Goal: Book appointment/travel/reservation

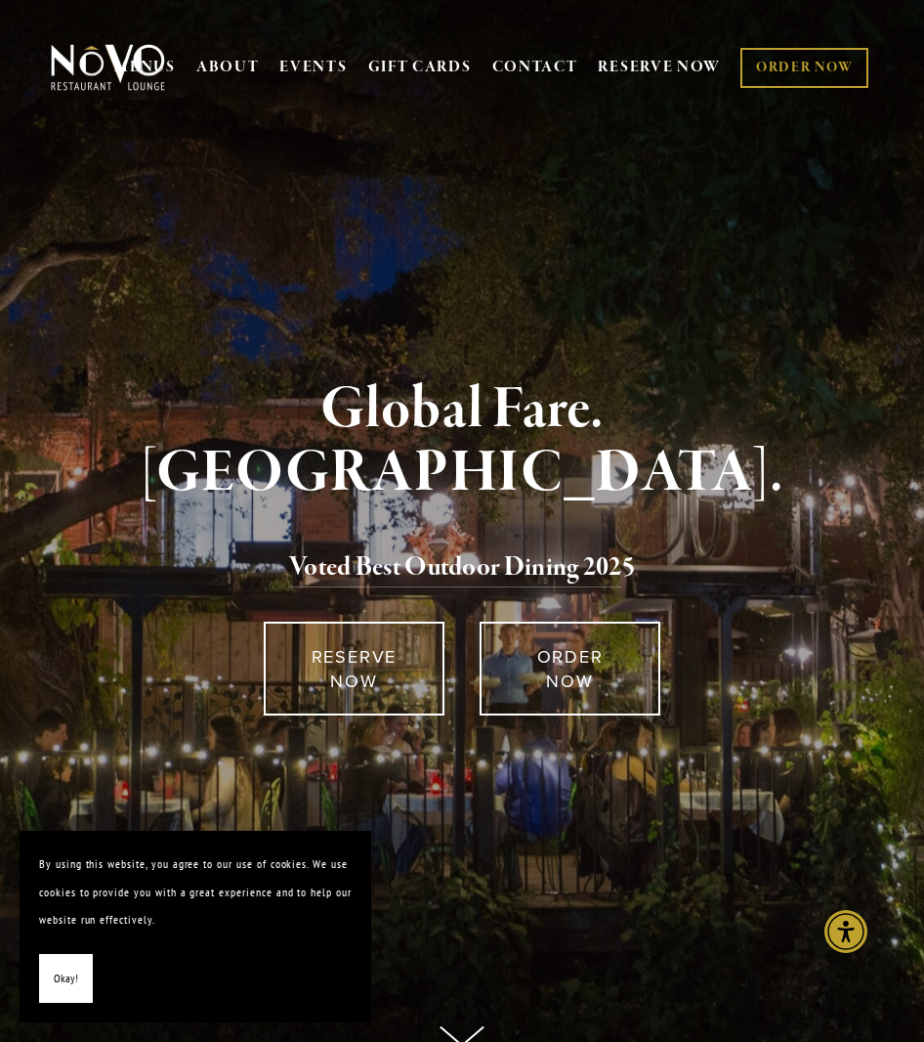
click at [70, 974] on span "Okay!" at bounding box center [66, 978] width 24 height 28
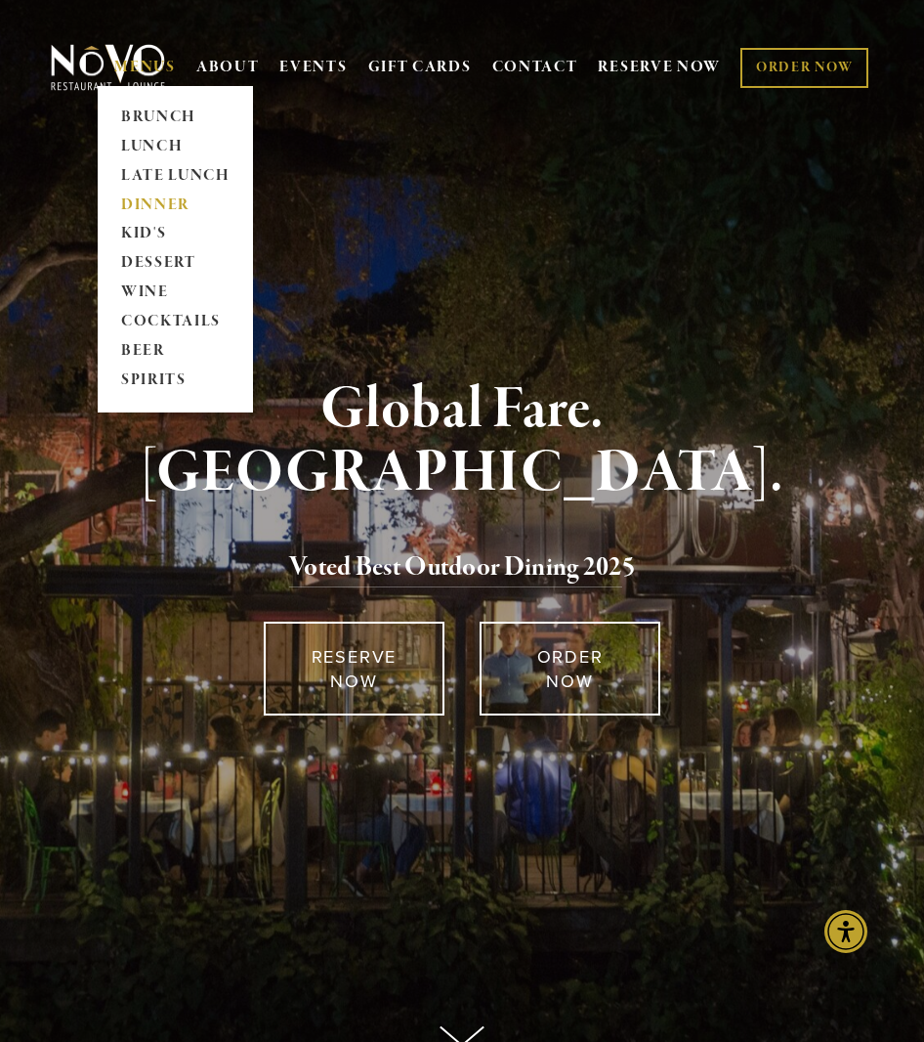
click at [135, 197] on link "DINNER" at bounding box center [175, 205] width 122 height 29
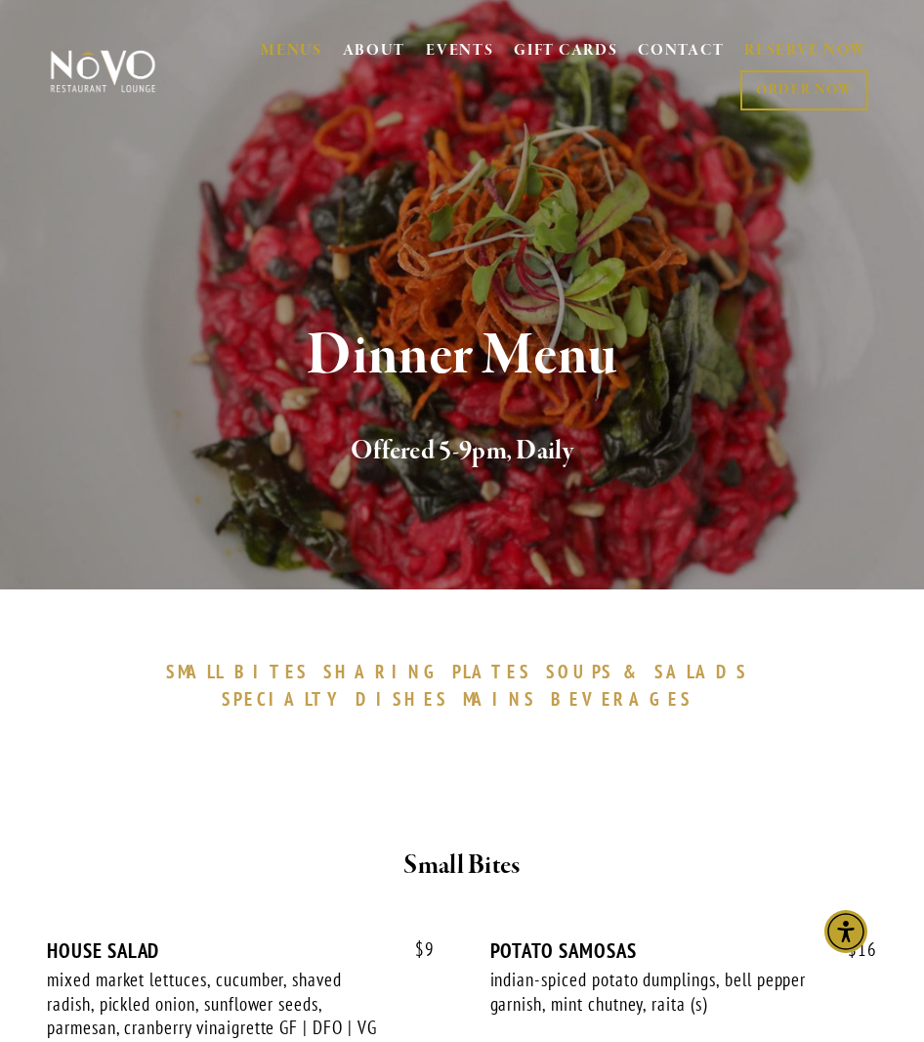
click at [766, 43] on link "RESERVE NOW" at bounding box center [806, 51] width 123 height 37
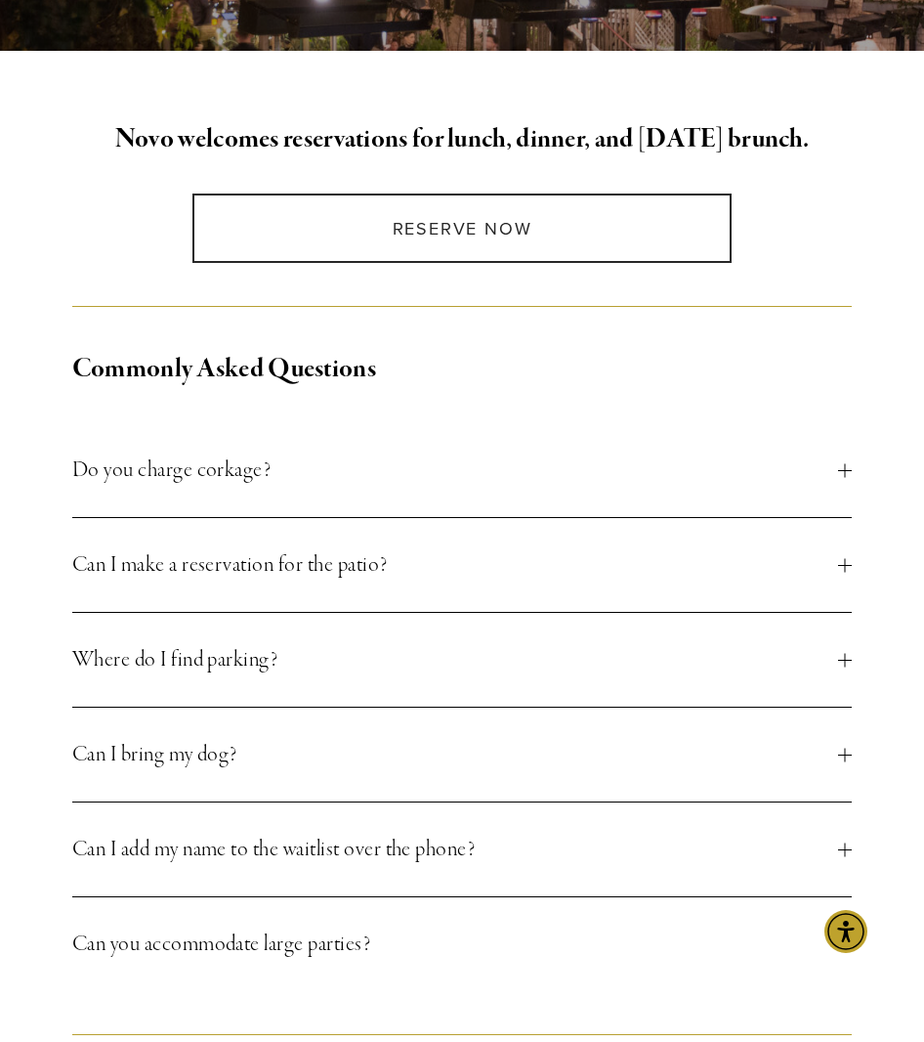
scroll to position [489, 0]
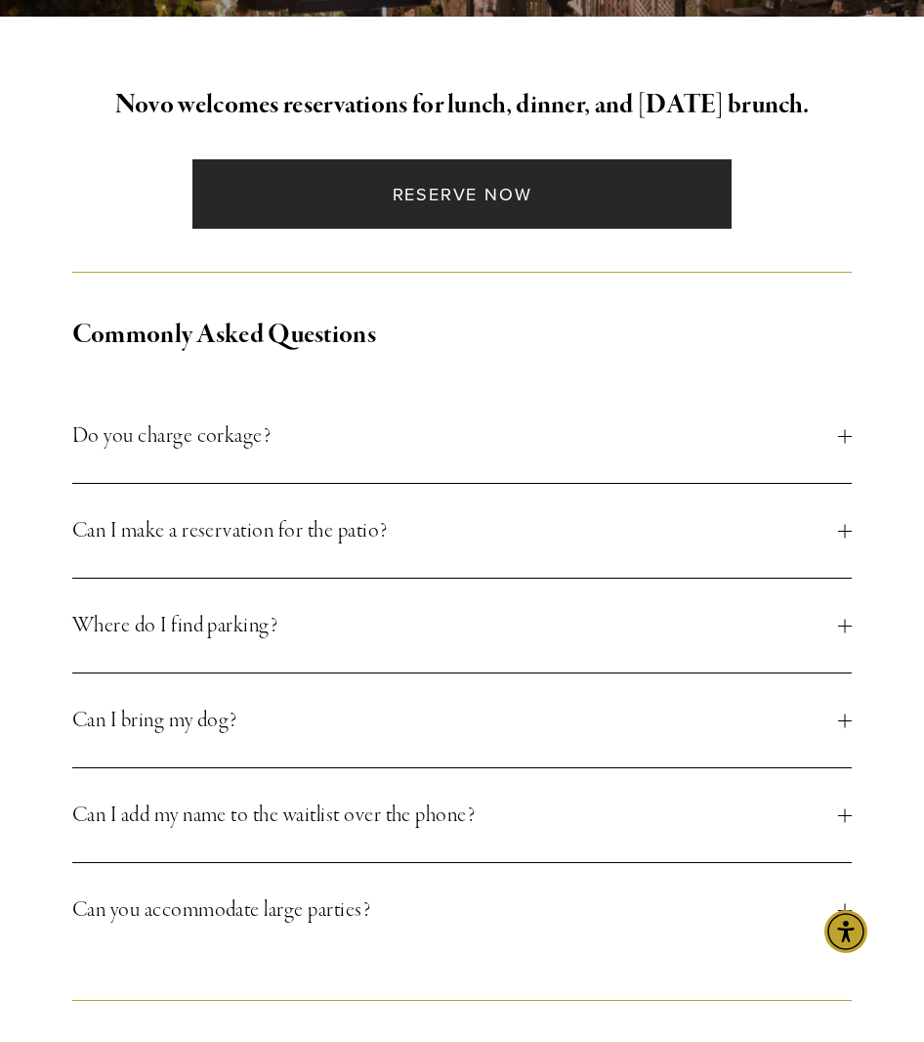
click at [466, 229] on link "Reserve Now" at bounding box center [461, 193] width 538 height 69
